Goal: Task Accomplishment & Management: Manage account settings

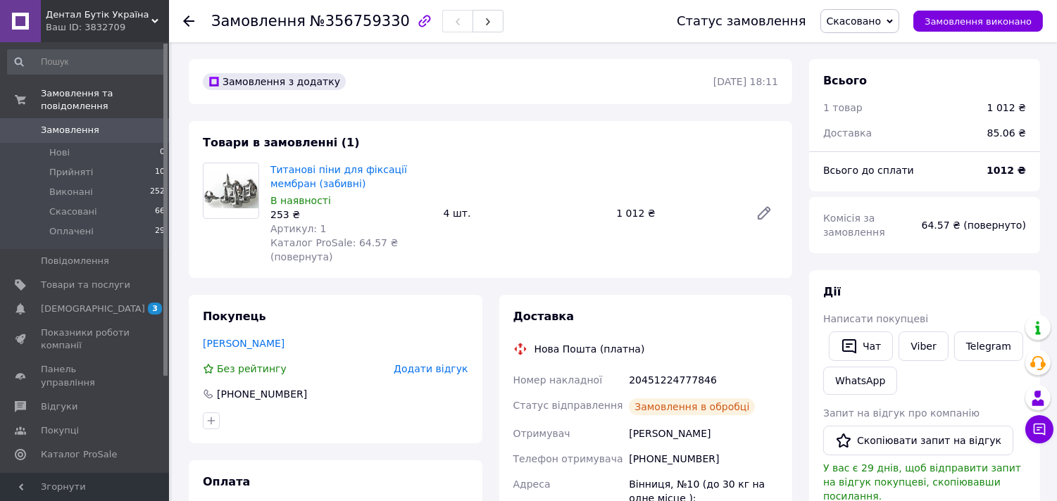
scroll to position [115, 0]
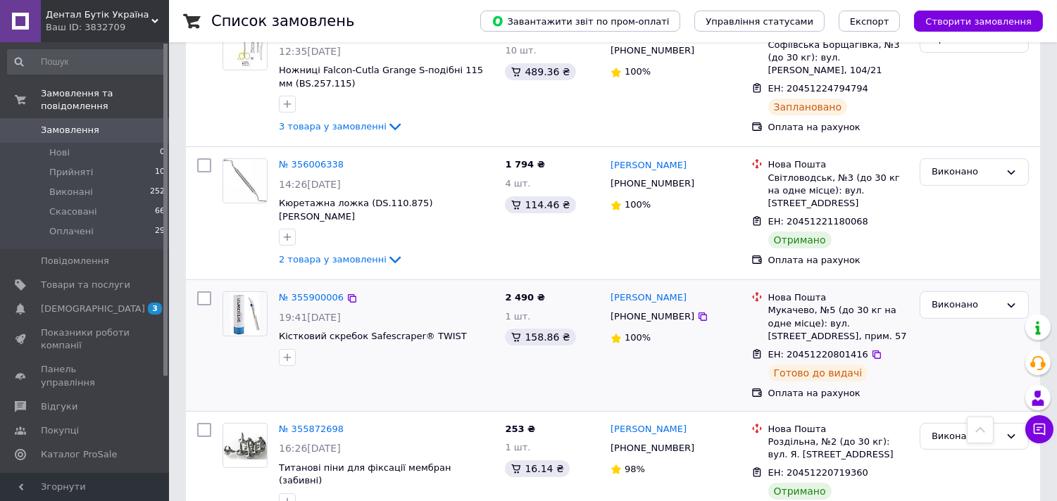
scroll to position [391, 0]
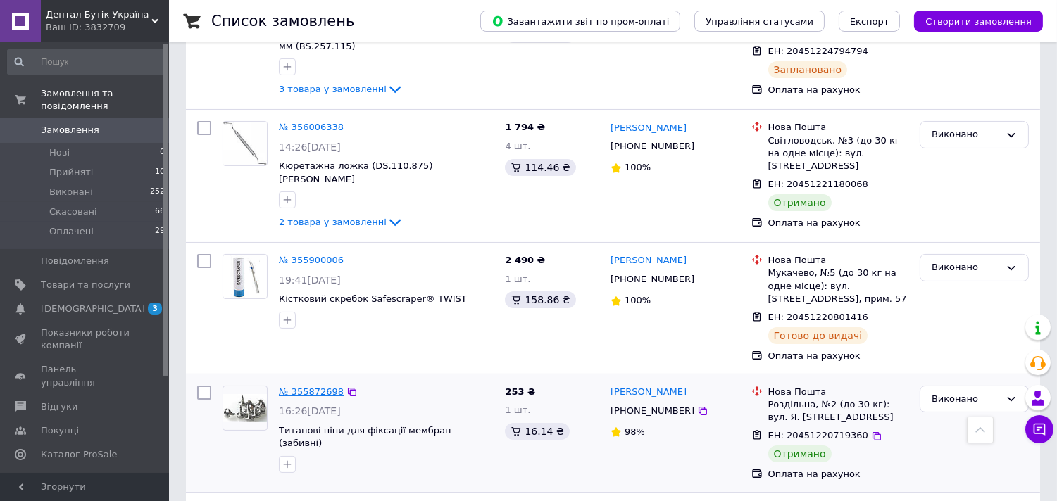
click at [305, 387] on link "№ 355872698" at bounding box center [311, 392] width 65 height 11
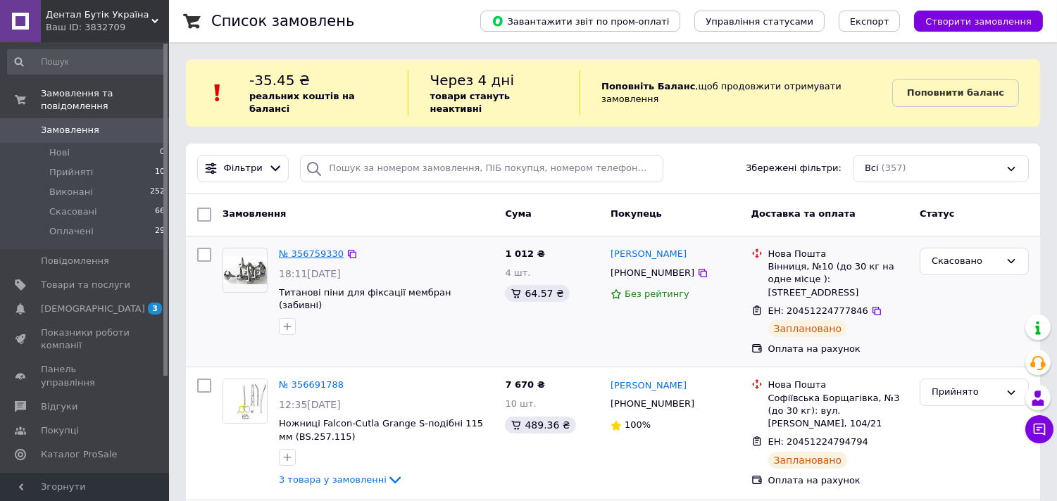
click at [297, 249] on link "№ 356759330" at bounding box center [311, 254] width 65 height 11
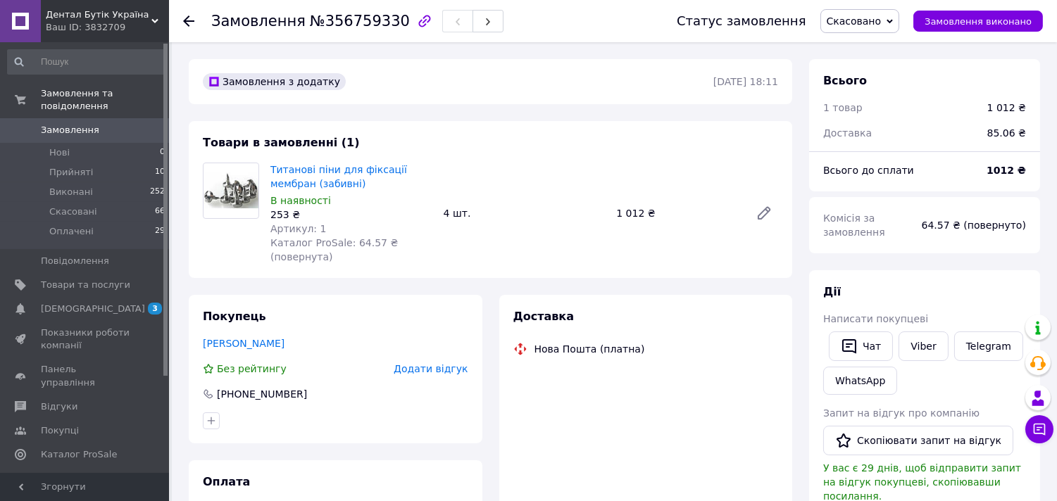
scroll to position [115, 0]
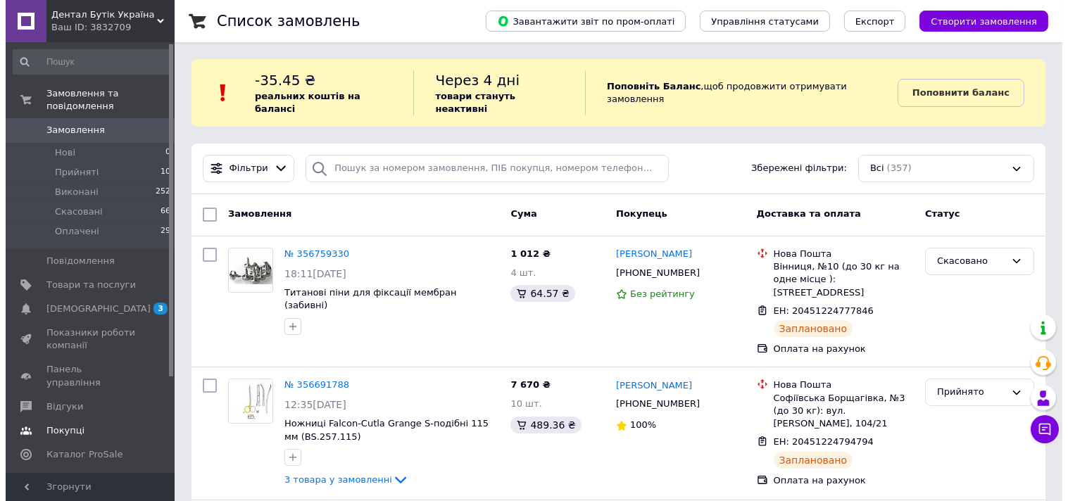
scroll to position [125, 0]
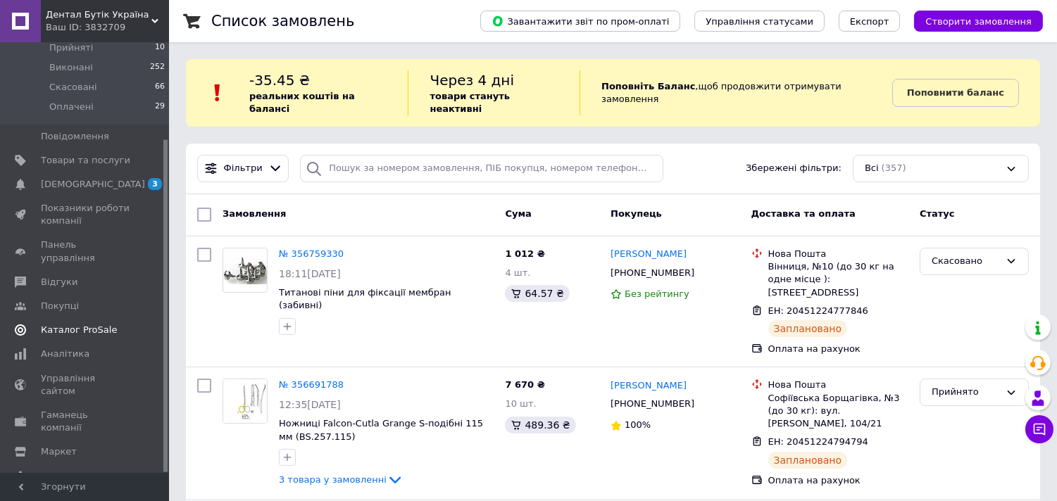
click at [80, 324] on span "Каталог ProSale" at bounding box center [79, 330] width 76 height 13
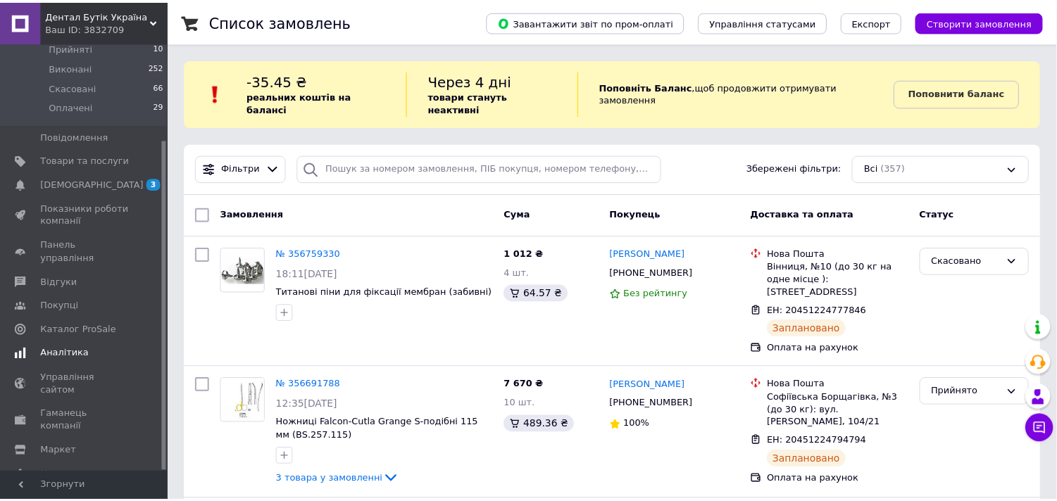
scroll to position [44, 0]
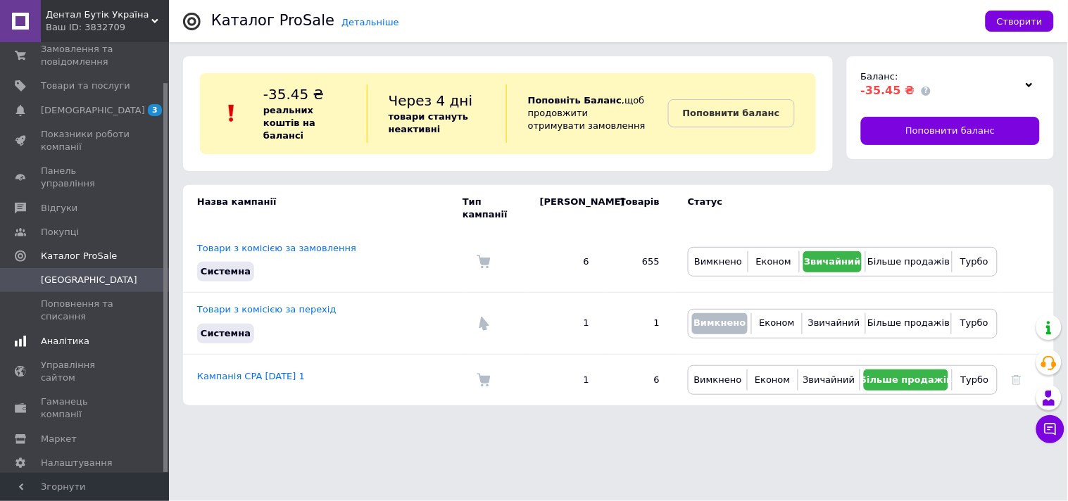
click at [72, 335] on span "Аналітика" at bounding box center [65, 341] width 49 height 13
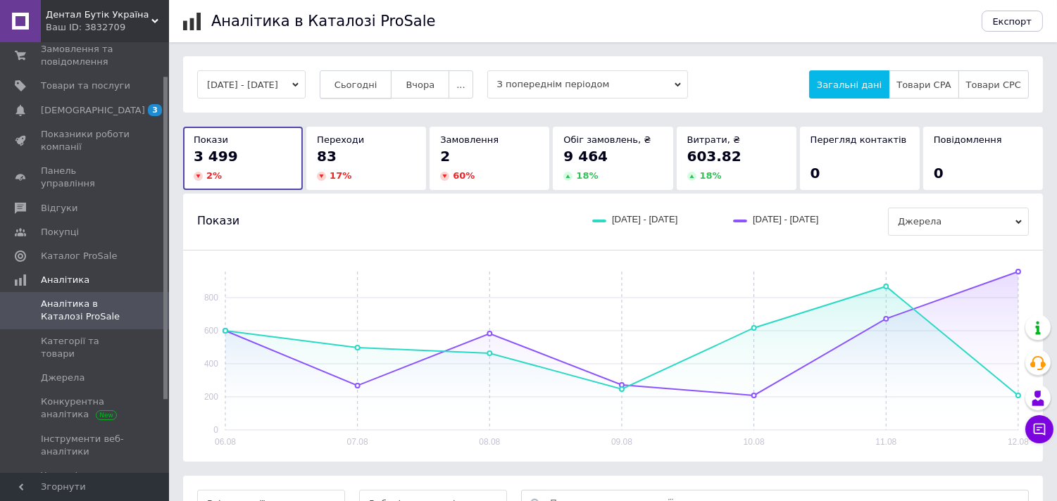
click at [378, 87] on span "Сьогодні" at bounding box center [356, 85] width 43 height 11
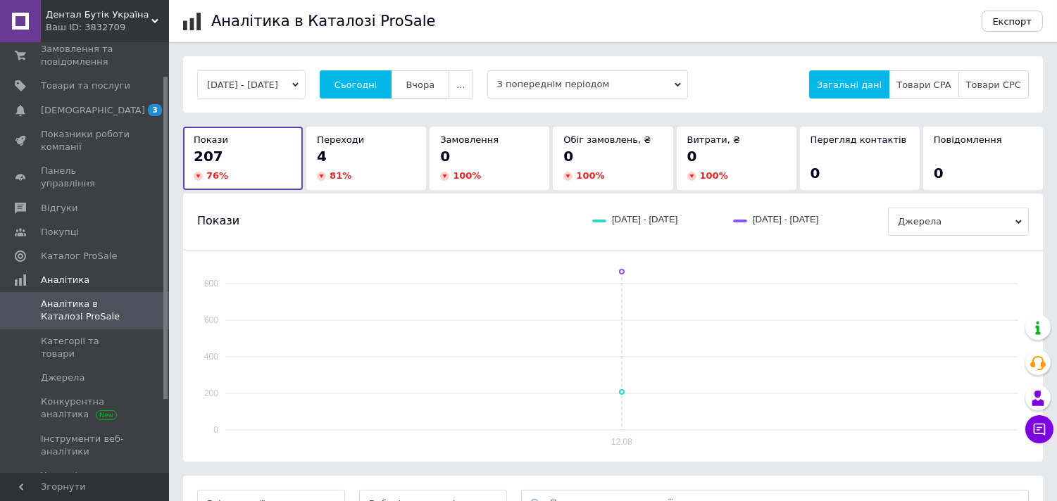
click at [433, 89] on span "Вчора" at bounding box center [420, 85] width 29 height 11
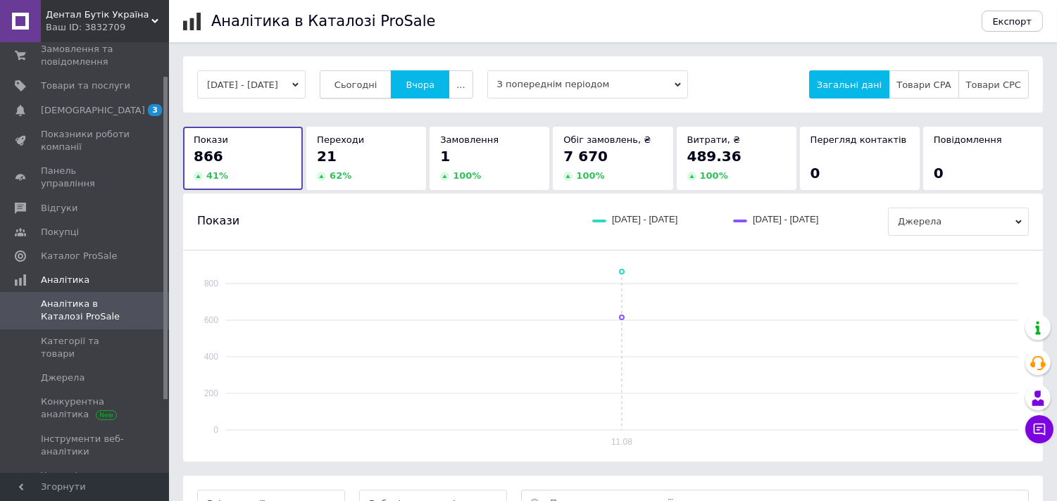
click at [371, 89] on span "Сьогодні" at bounding box center [356, 85] width 43 height 11
